Goal: Entertainment & Leisure: Consume media (video, audio)

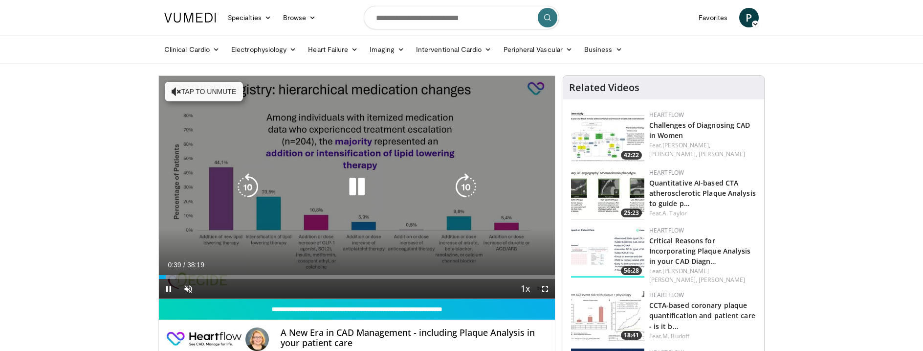
click at [178, 93] on icon "Video Player" at bounding box center [177, 92] width 10 height 10
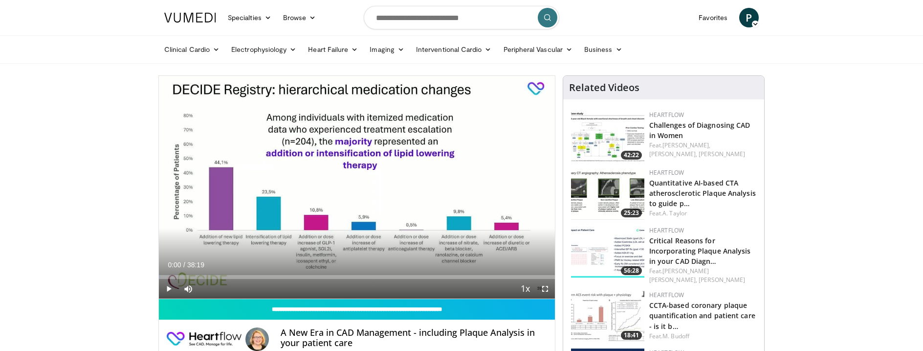
drag, startPoint x: 168, startPoint y: 276, endPoint x: 121, endPoint y: 275, distance: 46.5
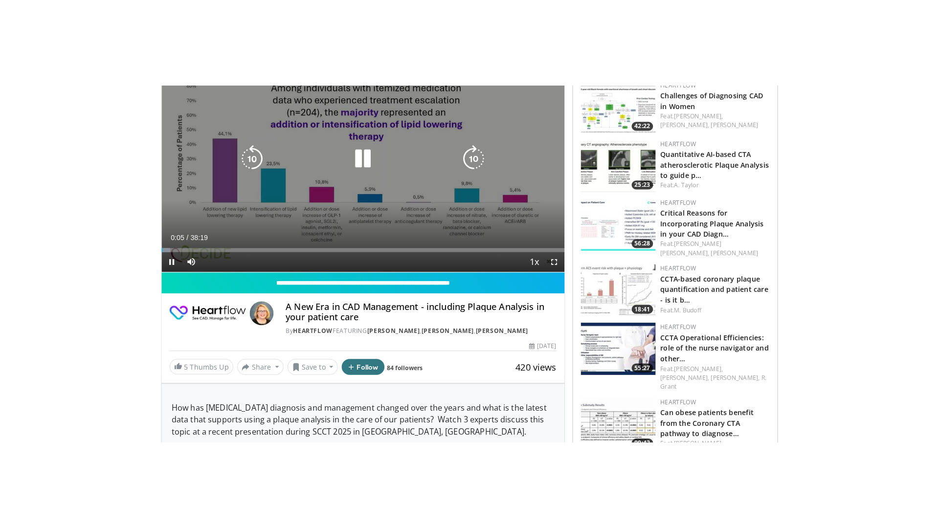
scroll to position [98, 0]
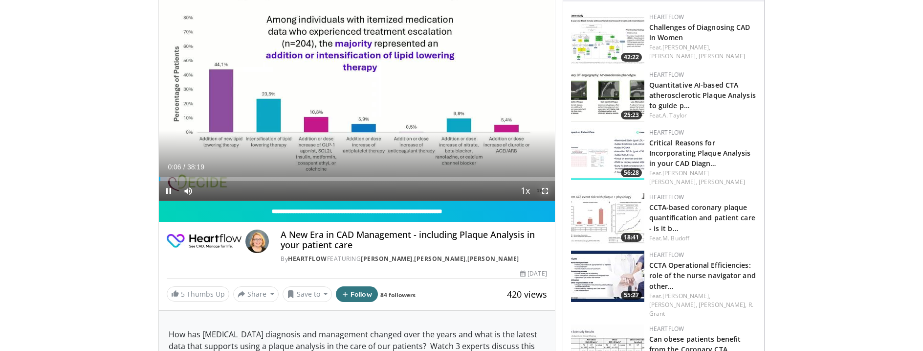
click at [543, 192] on span "Video Player" at bounding box center [545, 191] width 20 height 20
